Goal: Information Seeking & Learning: Learn about a topic

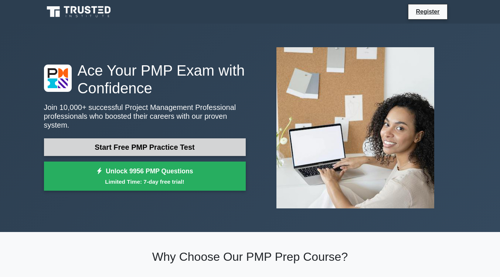
click at [199, 143] on link "Start Free PMP Practice Test" at bounding box center [145, 147] width 202 height 18
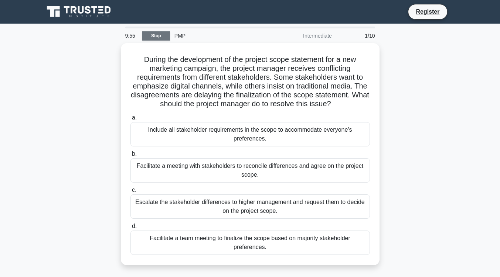
click at [157, 32] on link "Stop" at bounding box center [156, 35] width 28 height 9
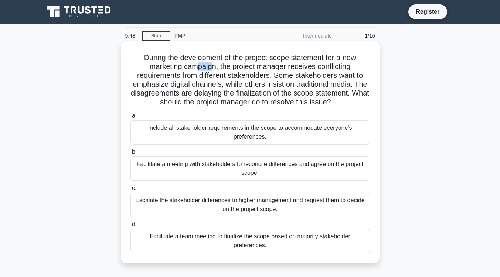
drag, startPoint x: 201, startPoint y: 64, endPoint x: 210, endPoint y: 65, distance: 9.2
click at [210, 65] on h5 "During the development of the project scope statement for a new marketing campa…" at bounding box center [250, 80] width 241 height 54
click at [325, 171] on div "Facilitate a meeting with stakeholders to reconcile differences and agree on th…" at bounding box center [249, 169] width 239 height 24
click at [130, 155] on input "b. Facilitate a meeting with stakeholders to reconcile differences and agree on…" at bounding box center [130, 152] width 0 height 5
